Goal: Task Accomplishment & Management: Manage account settings

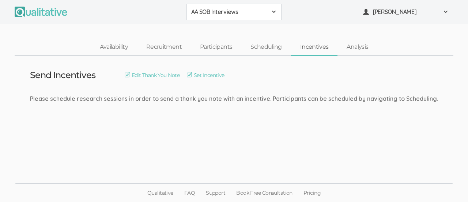
click at [270, 15] on div "AA SOB Interviews" at bounding box center [234, 12] width 86 height 8
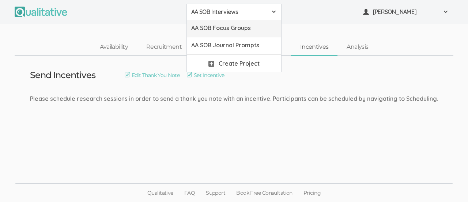
click at [247, 32] on link "AA SOB Focus Groups" at bounding box center [234, 28] width 94 height 17
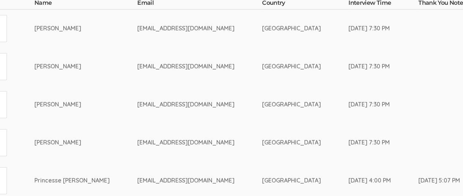
scroll to position [150, 0]
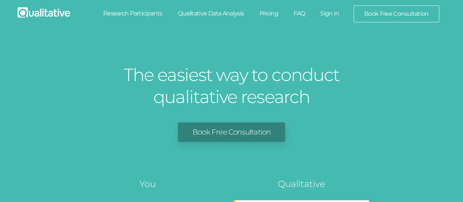
click at [328, 16] on link "Sign In" at bounding box center [329, 13] width 34 height 16
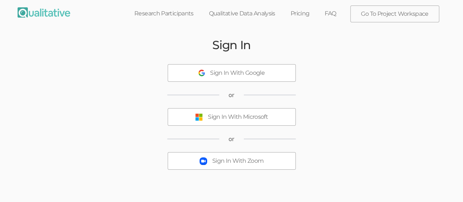
click at [218, 120] on div "Sign In With Microsoft" at bounding box center [238, 117] width 60 height 8
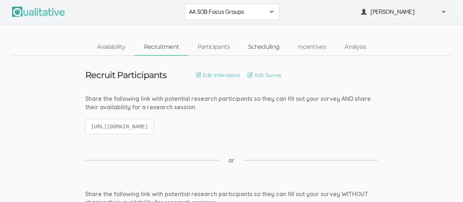
click at [256, 47] on link "Scheduling" at bounding box center [264, 47] width 50 height 16
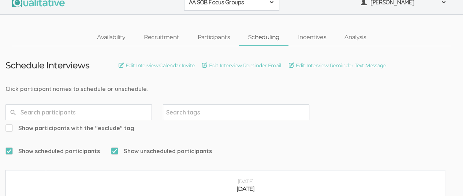
scroll to position [130, 0]
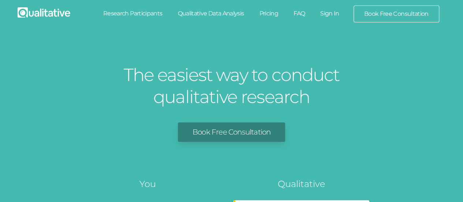
click at [330, 16] on link "Sign In" at bounding box center [329, 13] width 34 height 16
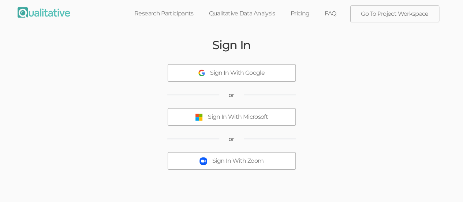
click at [216, 114] on div "Sign In With Microsoft" at bounding box center [238, 117] width 60 height 8
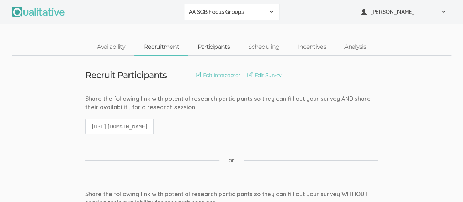
click at [208, 48] on link "Participants" at bounding box center [213, 47] width 50 height 16
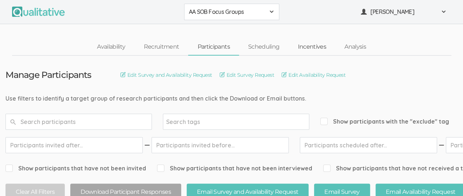
click at [318, 46] on link "Incentives" at bounding box center [311, 47] width 47 height 16
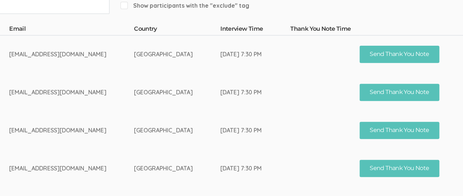
scroll to position [124, 213]
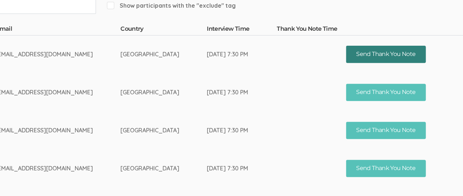
click at [382, 54] on button "Send Thank You Note" at bounding box center [386, 54] width 80 height 17
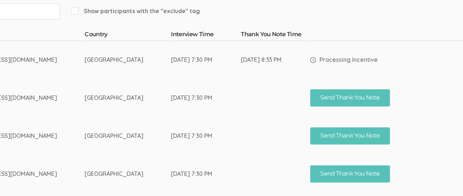
scroll to position [119, 270]
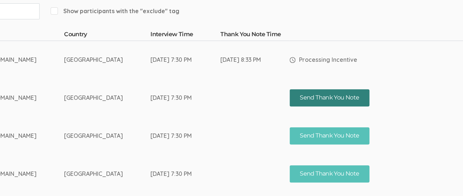
click at [329, 95] on button "Send Thank You Note" at bounding box center [329, 97] width 80 height 17
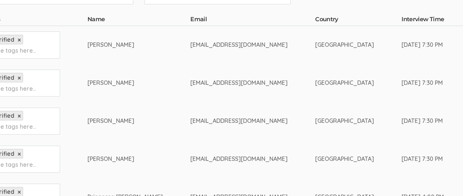
scroll to position [134, 303]
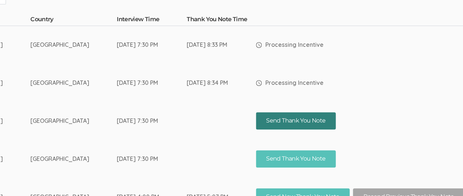
click at [302, 120] on button "Send Thank You Note" at bounding box center [296, 120] width 80 height 17
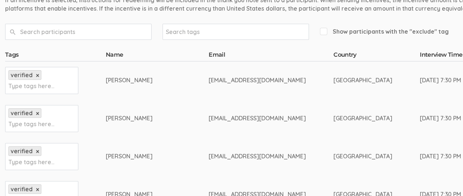
scroll to position [98, 0]
